Goal: Obtain resource: Download file/media

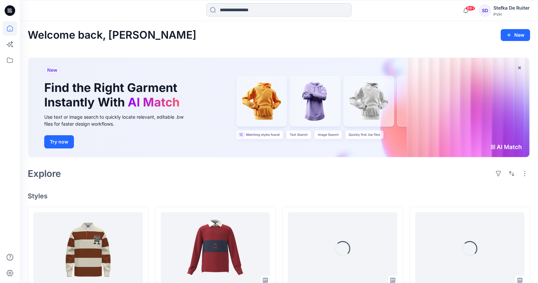
click at [311, 12] on input at bounding box center [278, 9] width 145 height 13
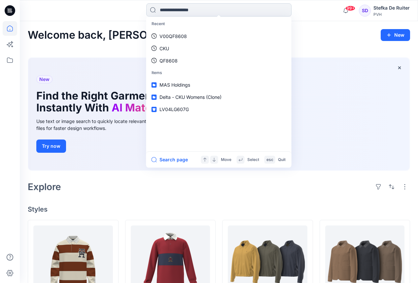
click at [182, 12] on input at bounding box center [218, 9] width 145 height 13
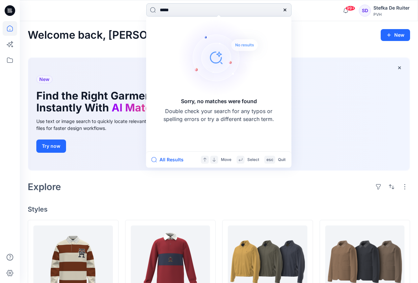
type input "****"
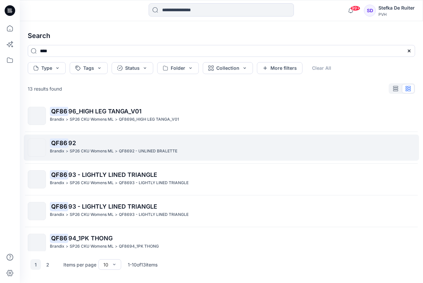
scroll to position [169, 0]
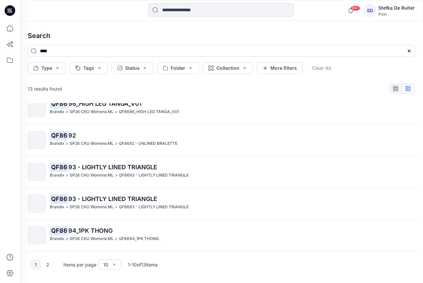
click at [182, 11] on input at bounding box center [221, 9] width 145 height 13
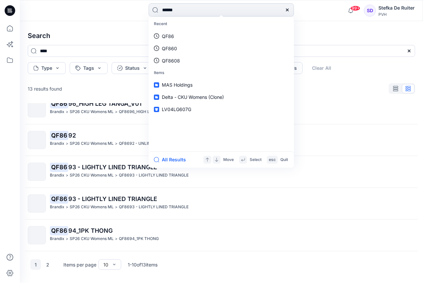
type input "*******"
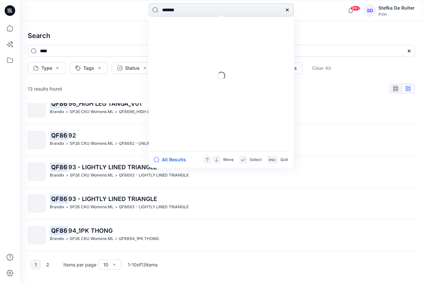
type input "*******"
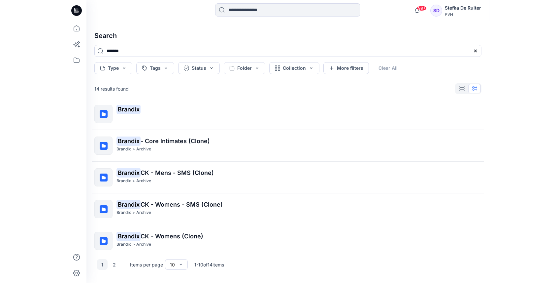
scroll to position [0, 0]
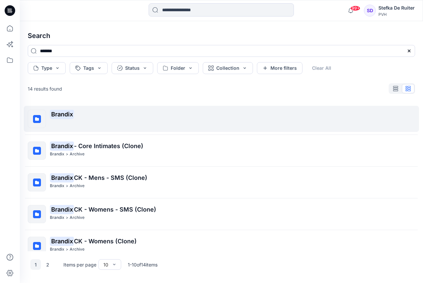
click at [67, 112] on mark "Brandix" at bounding box center [62, 113] width 24 height 9
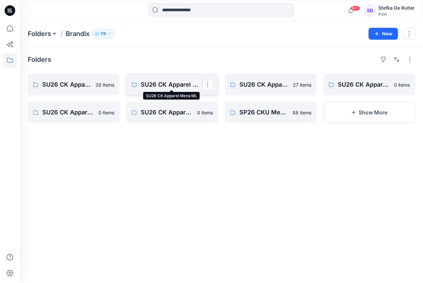
click at [169, 83] on p "SU26 CK Apparel Mens ML" at bounding box center [171, 84] width 61 height 9
click at [373, 109] on button "Show More" at bounding box center [369, 112] width 92 height 21
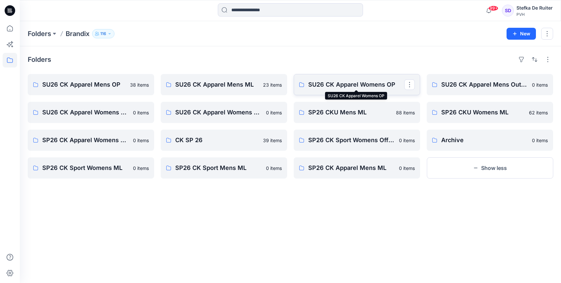
click at [370, 84] on p "SU26 CK Apparel Womens OP" at bounding box center [356, 84] width 96 height 9
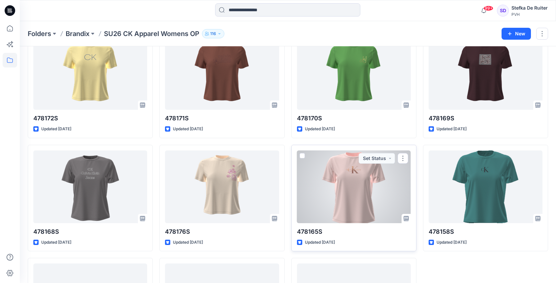
scroll to position [584, 0]
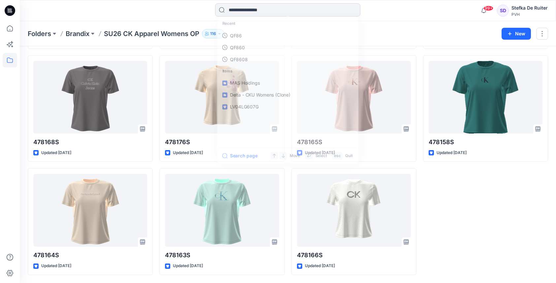
click at [257, 8] on input at bounding box center [287, 9] width 145 height 13
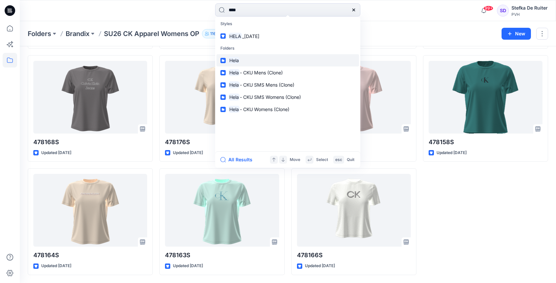
type input "****"
click at [235, 60] on mark "Hela" at bounding box center [234, 60] width 12 height 8
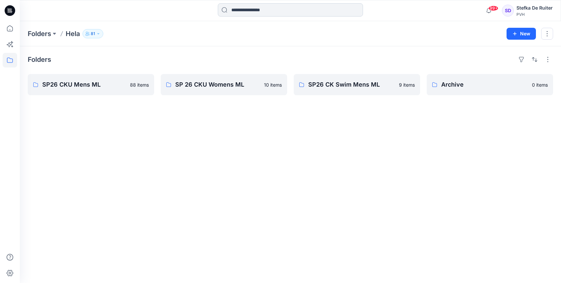
click at [255, 10] on input at bounding box center [290, 9] width 145 height 13
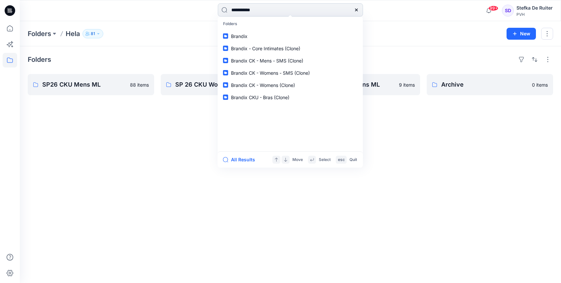
type input "**********"
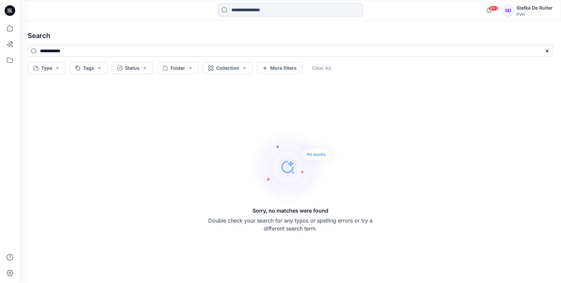
click at [251, 11] on input at bounding box center [290, 9] width 145 height 13
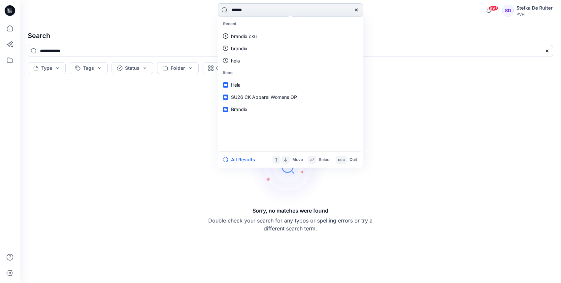
type input "*******"
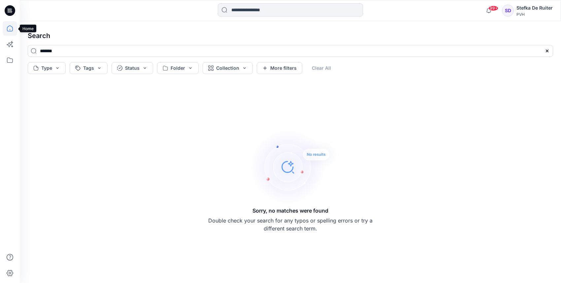
click at [11, 31] on icon at bounding box center [10, 28] width 15 height 15
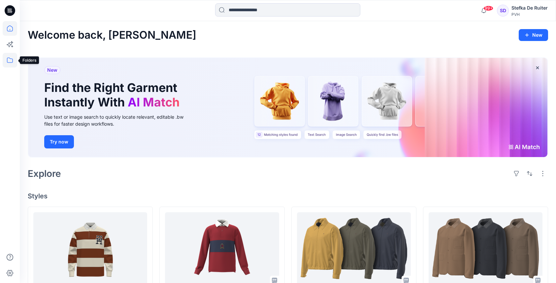
click at [9, 60] on icon at bounding box center [10, 60] width 15 height 15
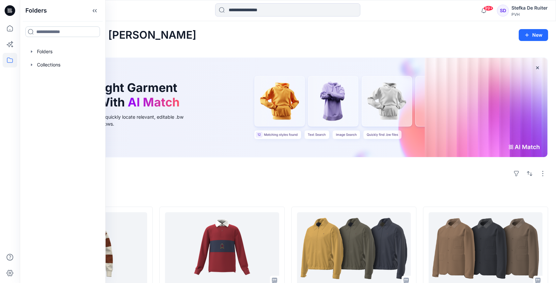
click at [50, 31] on input at bounding box center [62, 31] width 75 height 11
type input "*******"
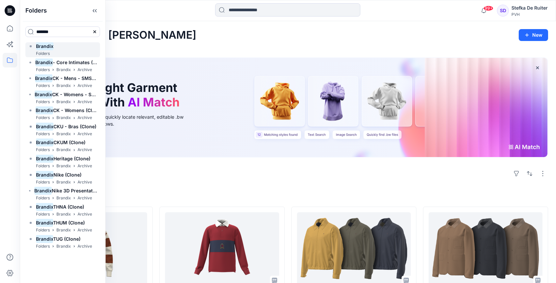
click at [40, 45] on mark "Brandix" at bounding box center [44, 46] width 17 height 9
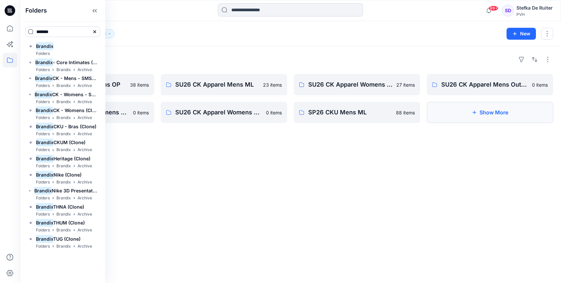
click at [502, 121] on button "Show More" at bounding box center [490, 112] width 126 height 21
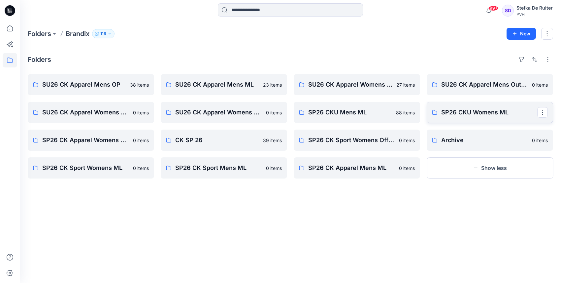
click at [477, 114] on p "SP26 CKU Womens ML" at bounding box center [489, 112] width 96 height 9
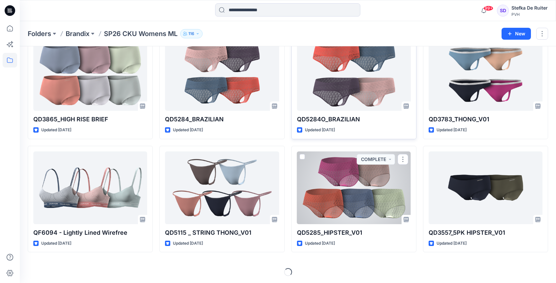
scroll to position [495, 0]
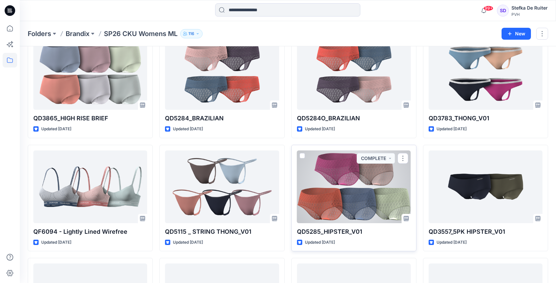
click at [393, 183] on div at bounding box center [354, 186] width 114 height 73
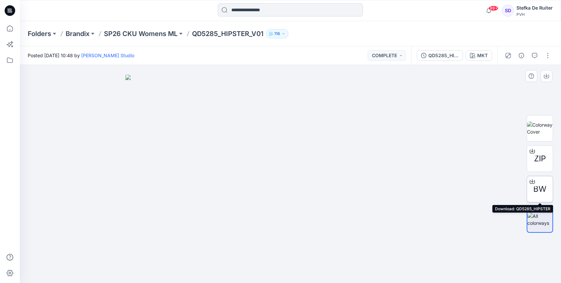
click at [532, 183] on icon at bounding box center [532, 182] width 5 height 4
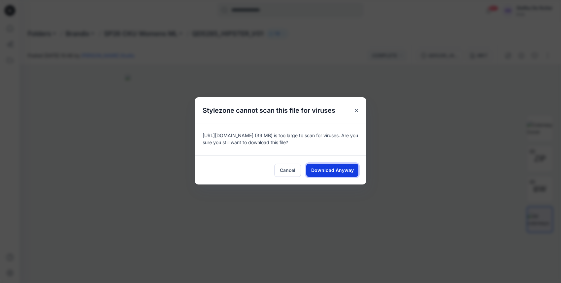
click at [336, 172] on span "Download Anyway" at bounding box center [332, 169] width 43 height 7
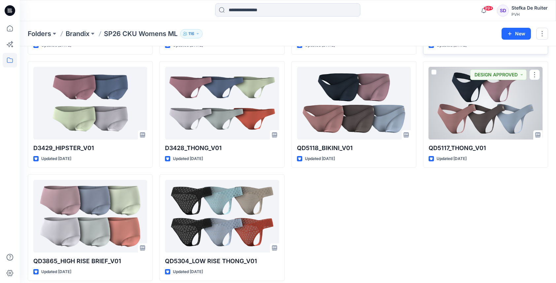
scroll to position [1602, 0]
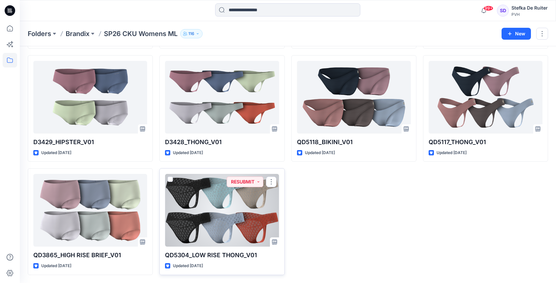
click at [223, 197] on div at bounding box center [222, 210] width 114 height 73
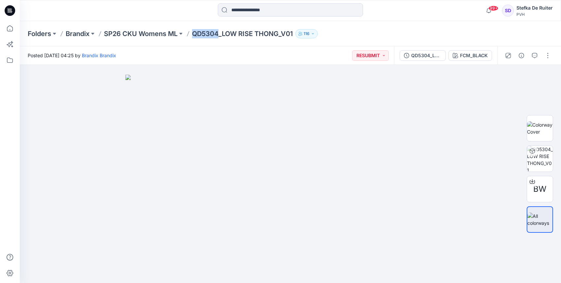
drag, startPoint x: 194, startPoint y: 30, endPoint x: 219, endPoint y: 31, distance: 24.8
click at [219, 31] on p "QD5304_LOW RISE THONG_V01" at bounding box center [242, 33] width 101 height 9
copy p "QD5304"
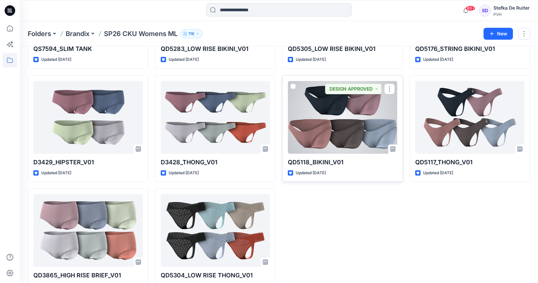
scroll to position [1602, 0]
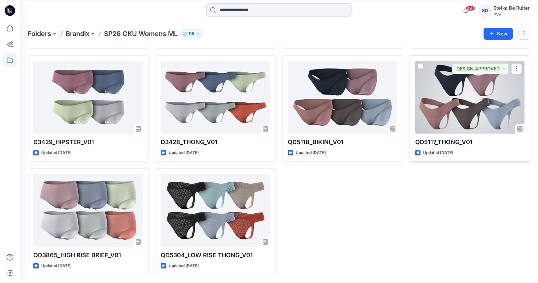
click at [453, 93] on div at bounding box center [470, 97] width 110 height 73
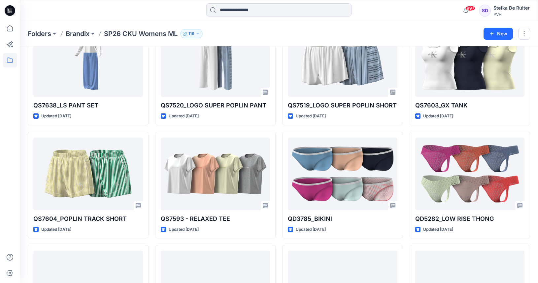
scroll to position [76, 0]
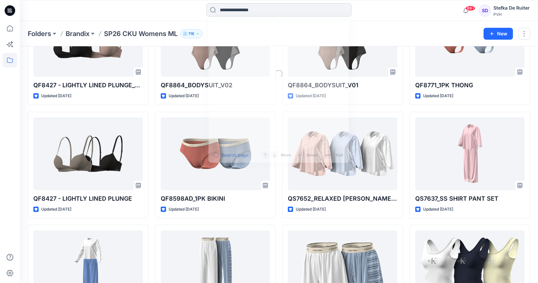
click at [271, 9] on input at bounding box center [278, 9] width 145 height 13
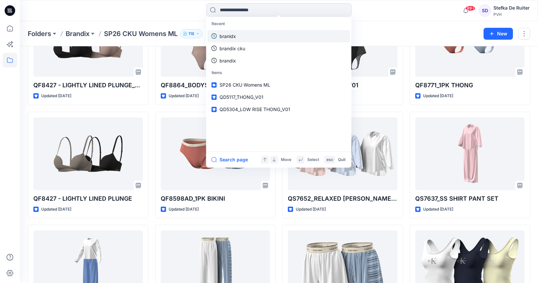
click at [240, 35] on link "branidx" at bounding box center [279, 36] width 143 height 12
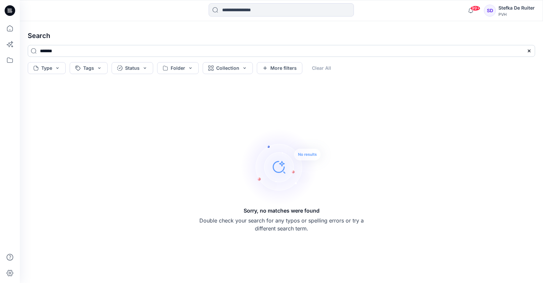
click at [168, 53] on input "*******" at bounding box center [281, 51] width 507 height 12
click at [529, 52] on icon at bounding box center [529, 50] width 5 height 5
click at [151, 53] on input at bounding box center [281, 51] width 507 height 12
click at [10, 10] on icon at bounding box center [10, 10] width 11 height 11
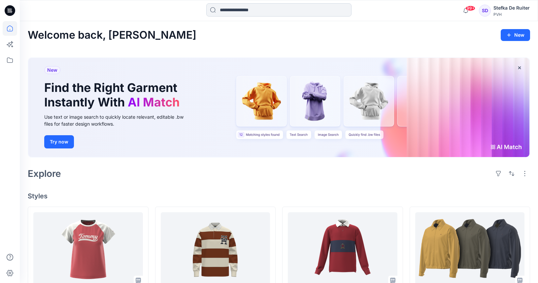
click at [285, 11] on input at bounding box center [278, 9] width 145 height 13
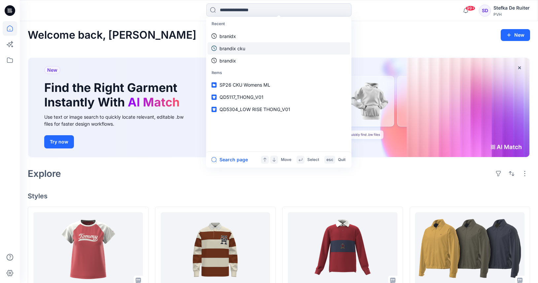
click at [267, 47] on link "brandix cku" at bounding box center [279, 48] width 143 height 12
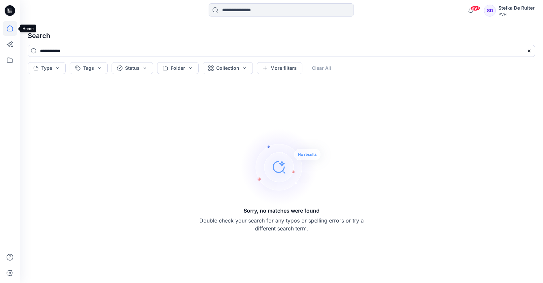
click at [14, 30] on icon at bounding box center [10, 28] width 15 height 15
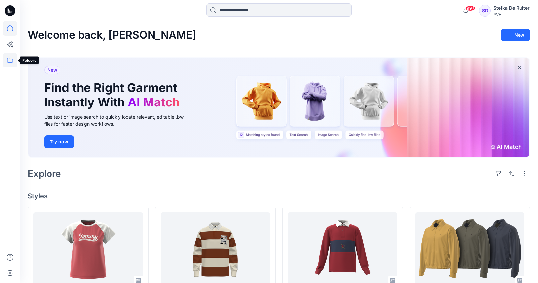
click at [13, 61] on icon at bounding box center [10, 60] width 15 height 15
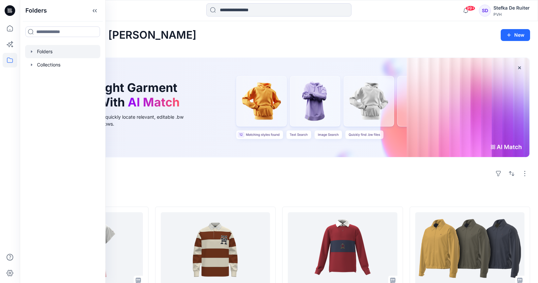
click at [65, 52] on div at bounding box center [62, 51] width 75 height 13
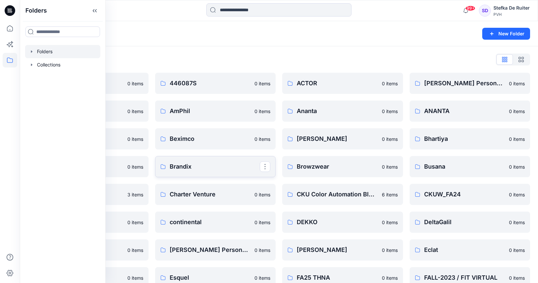
click at [213, 158] on link "Brandix" at bounding box center [215, 166] width 121 height 21
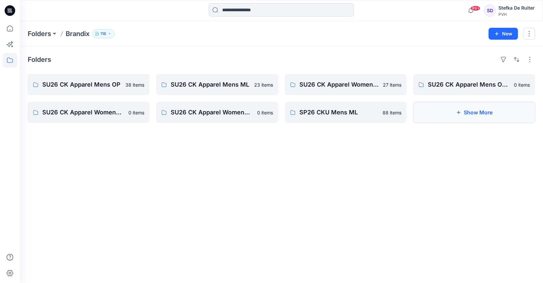
click at [471, 112] on button "Show More" at bounding box center [474, 112] width 122 height 21
